Goal: Task Accomplishment & Management: Use online tool/utility

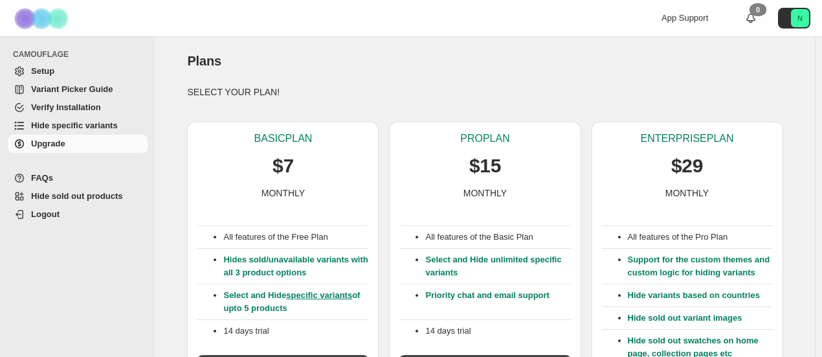
scroll to position [390, 0]
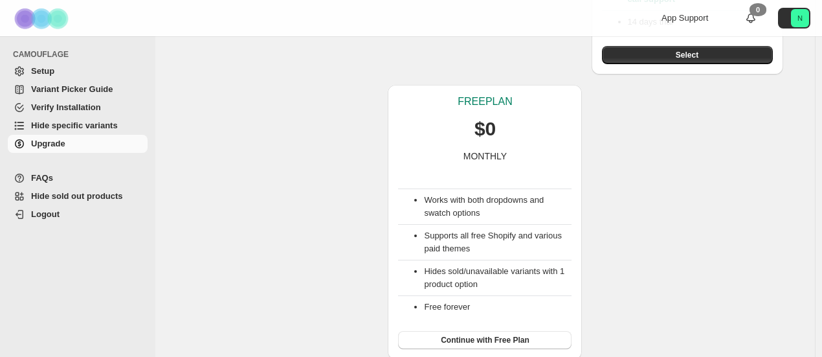
click at [471, 282] on li "Hides sold/unavailable variants with 1 product option" at bounding box center [498, 278] width 148 height 26
click at [500, 337] on span "Continue with Free Plan" at bounding box center [485, 340] width 89 height 10
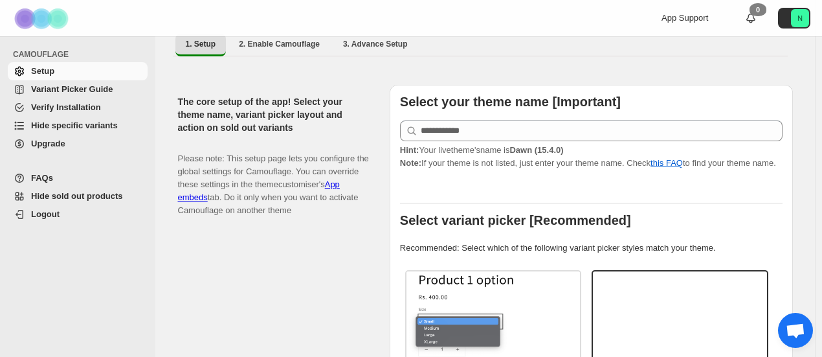
scroll to position [241, 0]
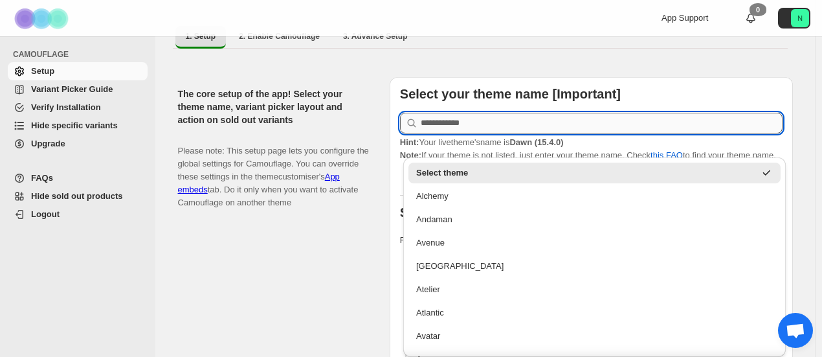
click at [654, 116] on input "text" at bounding box center [602, 123] width 362 height 21
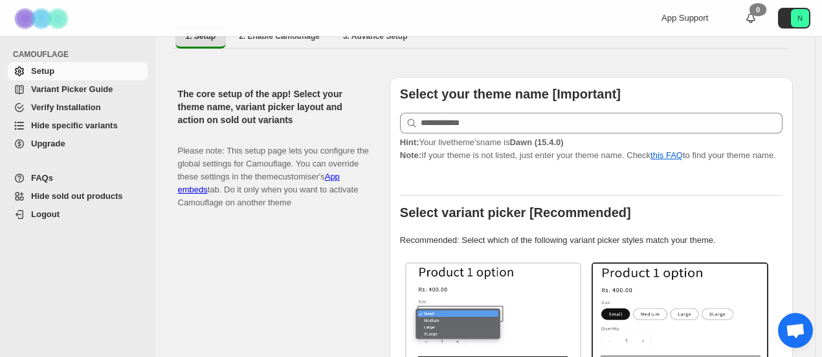
click at [681, 77] on div "Select your theme name [Important] Hint: Your live theme's name is Dawn (15.4.0…" at bounding box center [591, 345] width 403 height 537
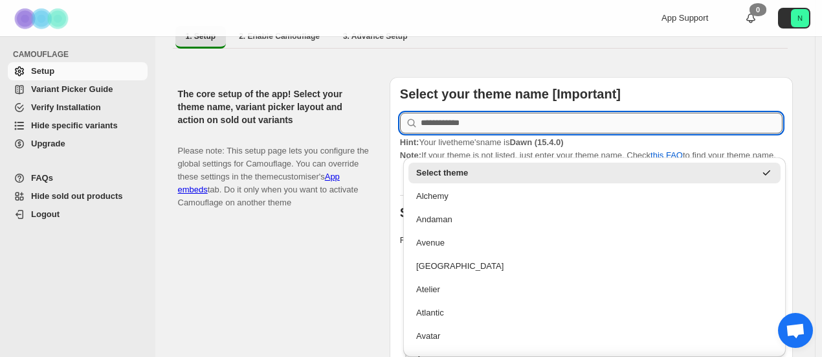
click at [709, 113] on input "text" at bounding box center [602, 123] width 362 height 21
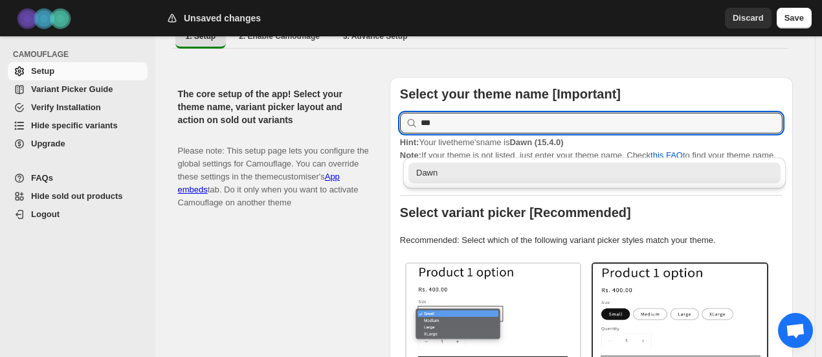
click at [645, 175] on div "Dawn" at bounding box center [594, 172] width 357 height 13
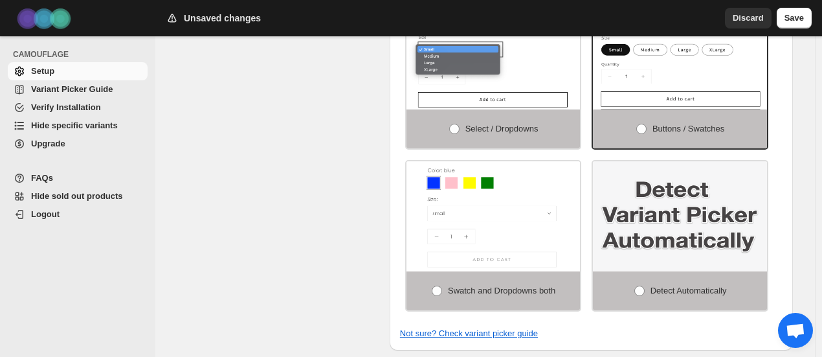
scroll to position [510, 0]
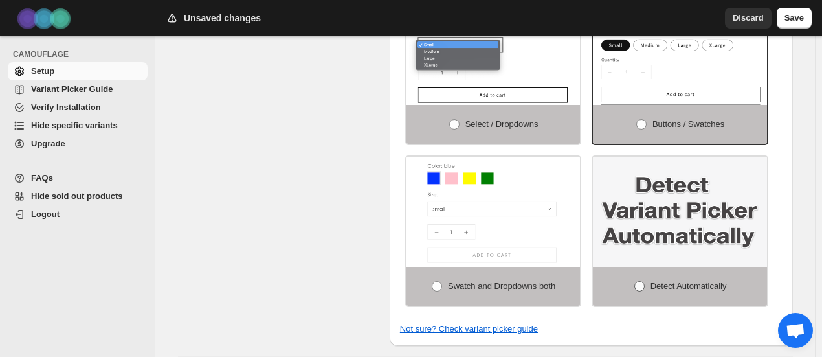
type input "****"
click at [690, 283] on span "Detect Automatically" at bounding box center [688, 286] width 76 height 10
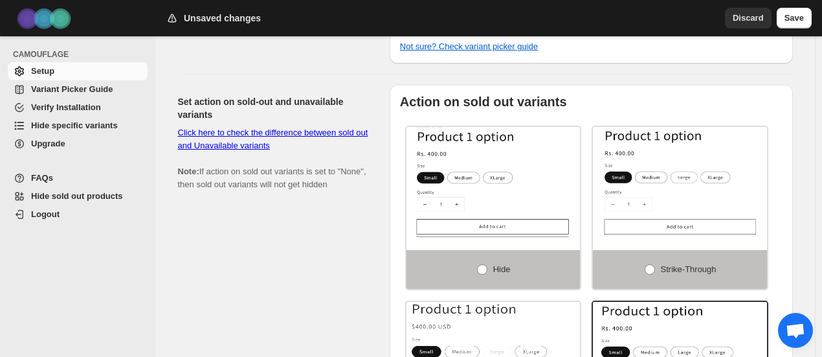
scroll to position [796, 0]
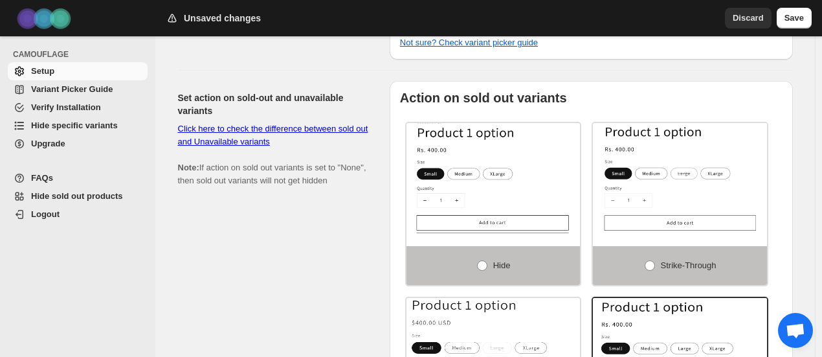
click at [408, 142] on div "Hide" at bounding box center [493, 204] width 177 height 164
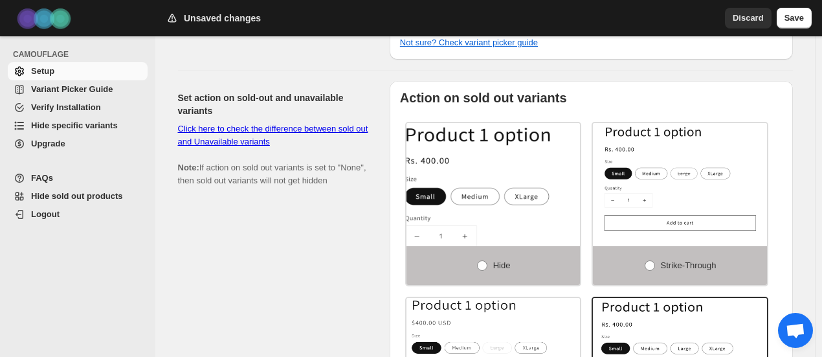
click at [469, 154] on img at bounding box center [519, 202] width 261 height 165
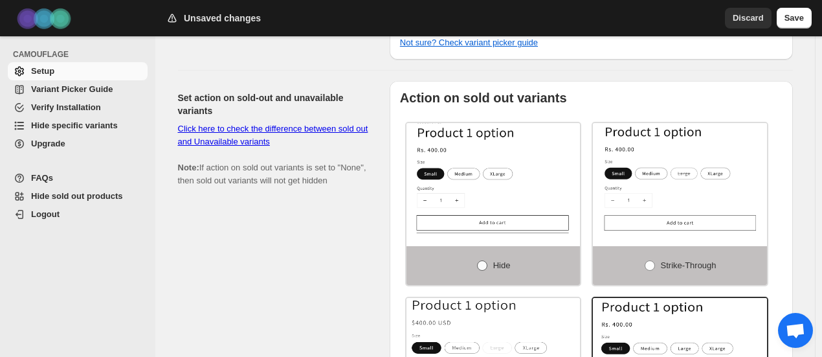
click at [504, 248] on label "Hide" at bounding box center [493, 265] width 174 height 39
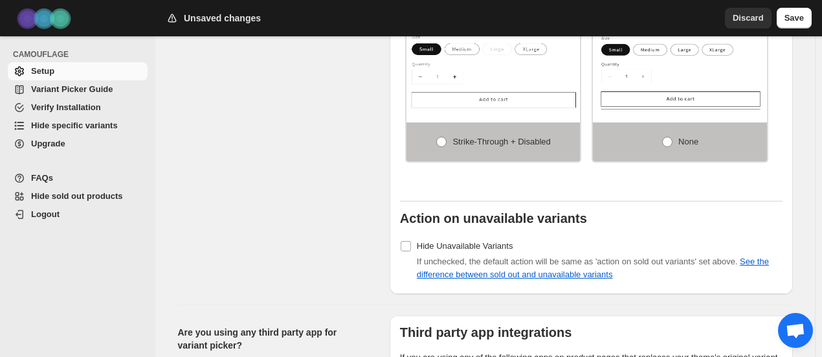
scroll to position [1096, 0]
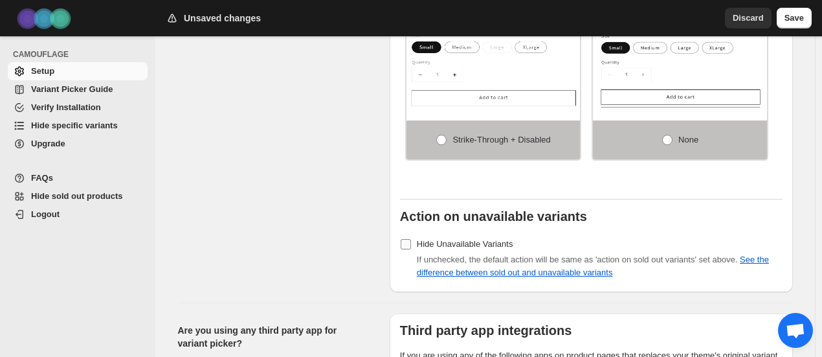
click at [491, 239] on span "Hide Unavailable Variants" at bounding box center [465, 244] width 96 height 10
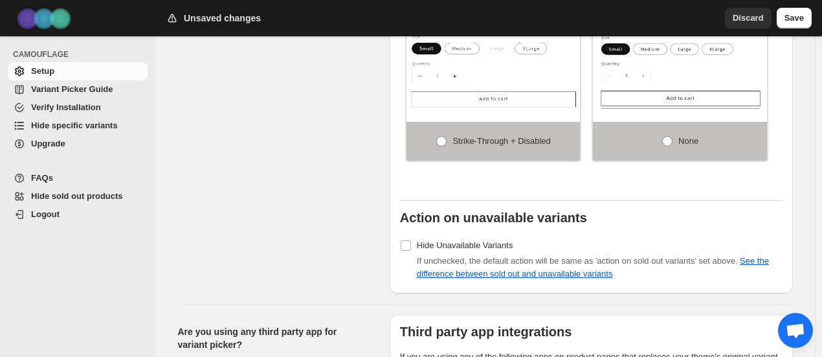
scroll to position [1244, 0]
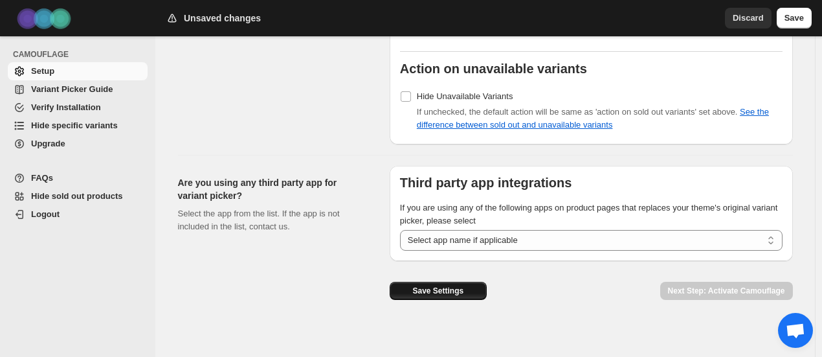
click at [470, 282] on button "Save Settings" at bounding box center [438, 291] width 97 height 18
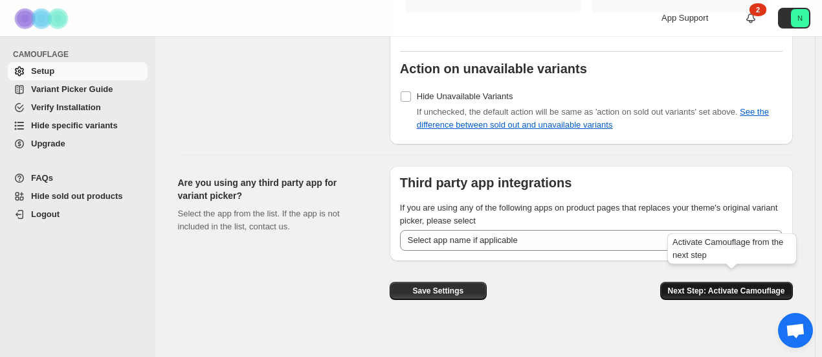
click at [764, 285] on span "Next Step: Activate Camouflage" at bounding box center [726, 290] width 117 height 10
select select "**********"
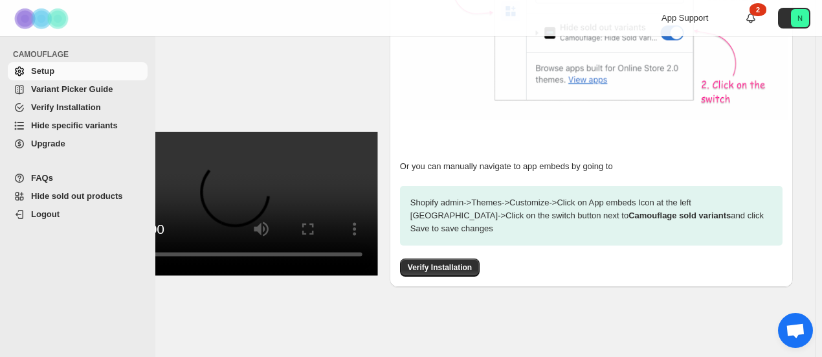
scroll to position [531, 0]
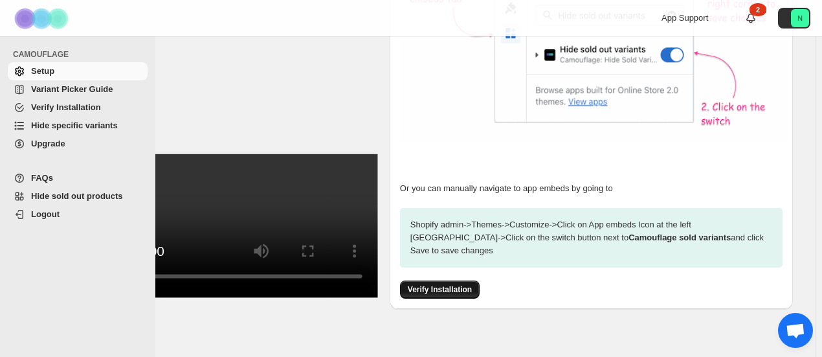
click at [463, 284] on span "Verify Installation" at bounding box center [440, 289] width 64 height 10
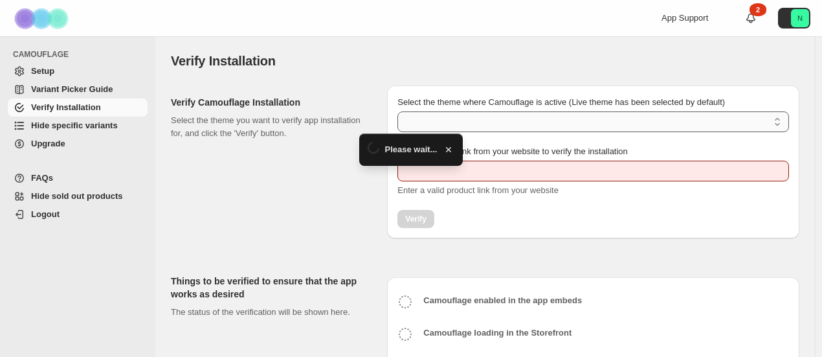
type input "**********"
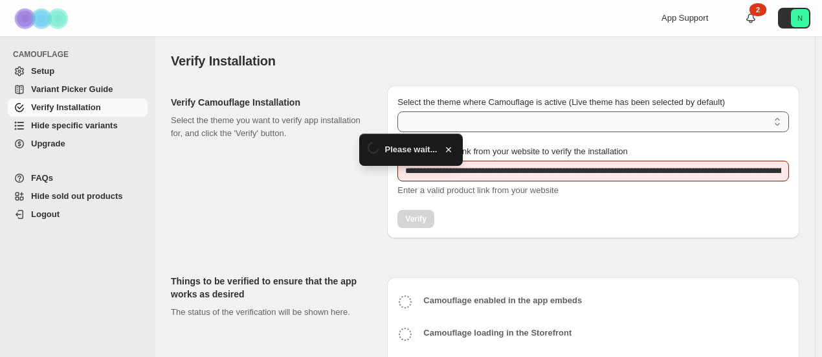
drag, startPoint x: 0, startPoint y: 0, endPoint x: 506, endPoint y: 122, distance: 520.5
click at [506, 122] on select "Select the theme where Camouflage is active (Live theme has been selected by de…" at bounding box center [593, 121] width 392 height 21
select select "**********"
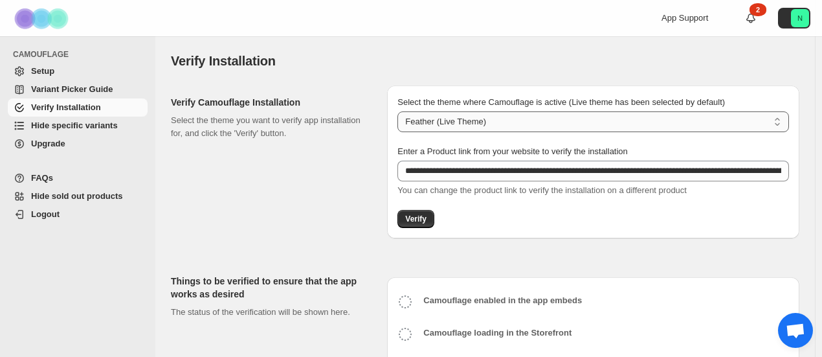
click at [506, 122] on select "**********" at bounding box center [593, 121] width 392 height 21
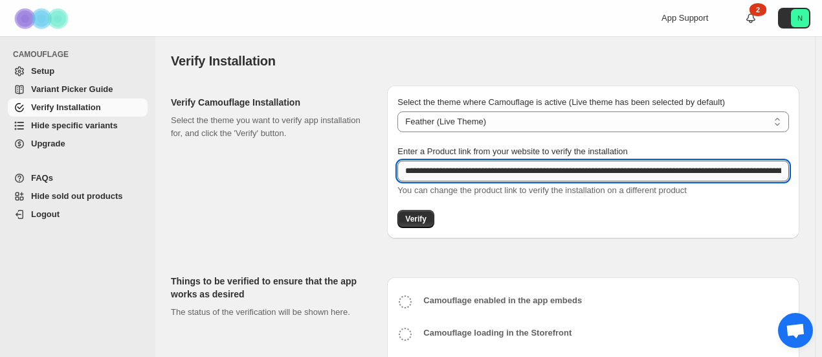
click at [506, 170] on input "**********" at bounding box center [593, 170] width 392 height 21
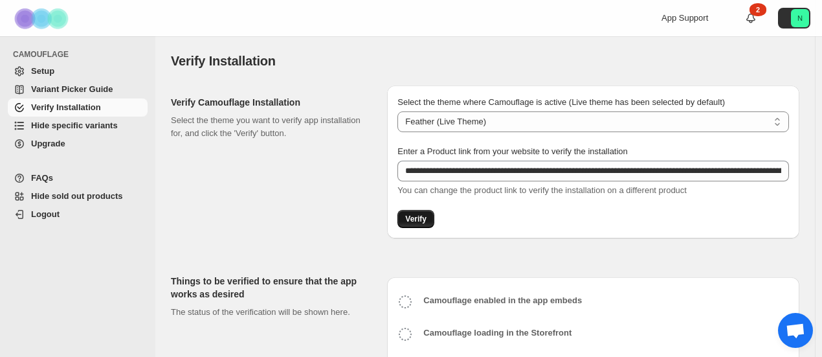
click at [422, 217] on span "Verify" at bounding box center [415, 219] width 21 height 10
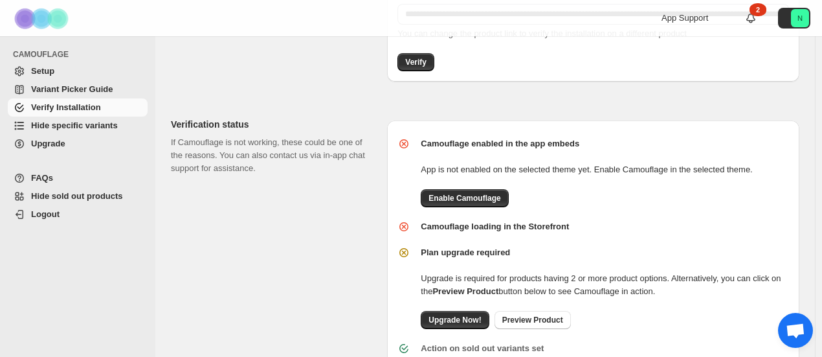
scroll to position [177, 0]
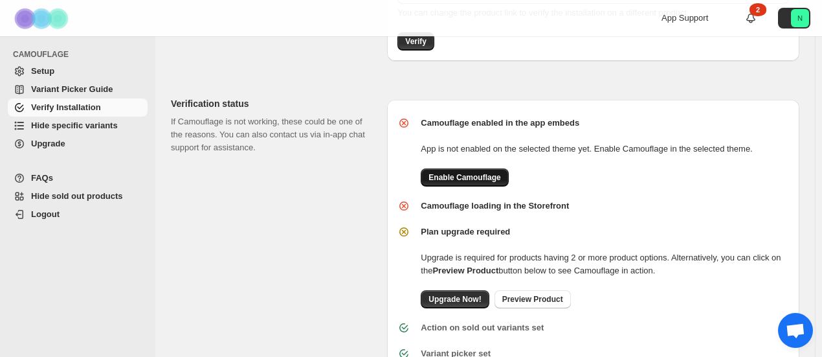
click at [481, 182] on button "Enable Camouflage" at bounding box center [464, 177] width 87 height 18
click at [482, 177] on span "Enable Camouflage" at bounding box center [464, 177] width 72 height 10
click at [85, 80] on link "Setup" at bounding box center [78, 71] width 140 height 18
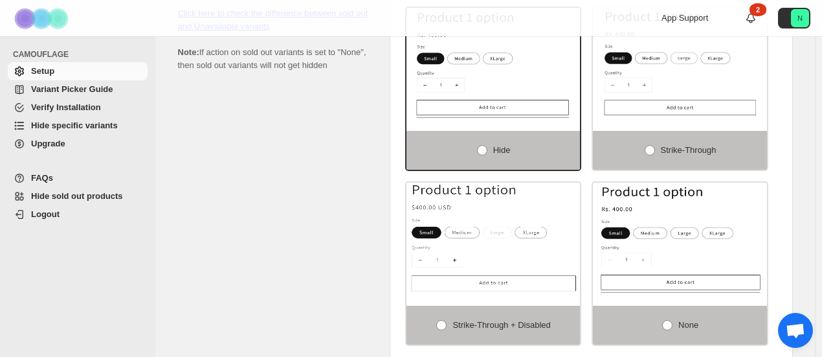
scroll to position [907, 0]
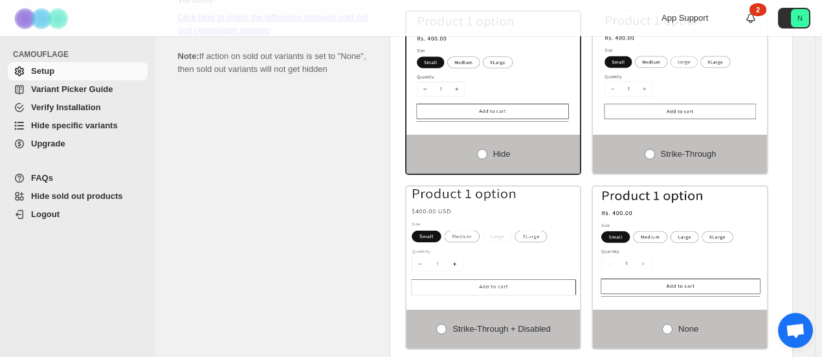
click at [61, 217] on span "Logout" at bounding box center [88, 214] width 114 height 13
